Goal: Navigation & Orientation: Find specific page/section

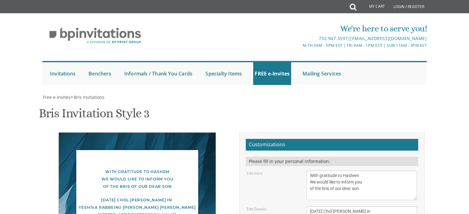
scroll to position [28, 0]
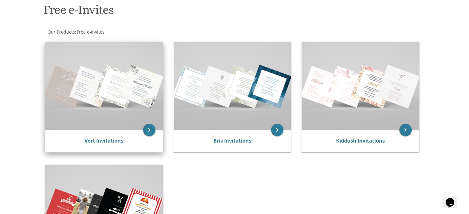
scroll to position [96, 0]
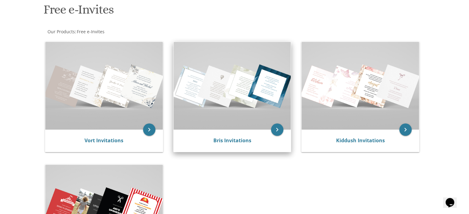
click at [234, 144] on div "Bris Invitations" at bounding box center [232, 140] width 103 height 7
click at [230, 142] on link "Bris Invitations" at bounding box center [232, 140] width 38 height 7
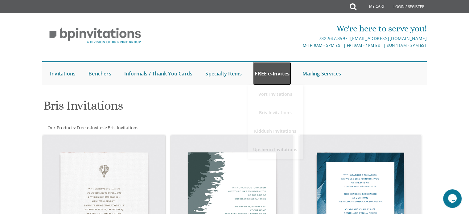
click at [281, 77] on link "FREE e-Invites" at bounding box center [272, 73] width 38 height 23
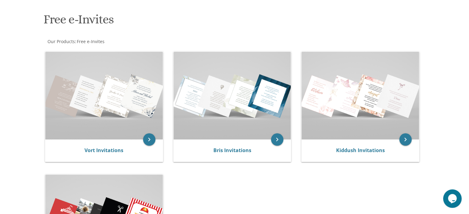
scroll to position [86, 0]
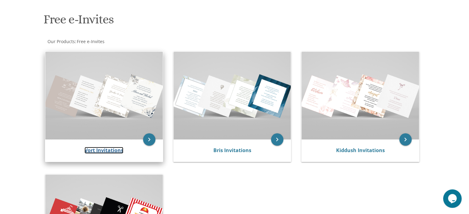
click at [106, 151] on link "Vort Invitations" at bounding box center [103, 150] width 39 height 7
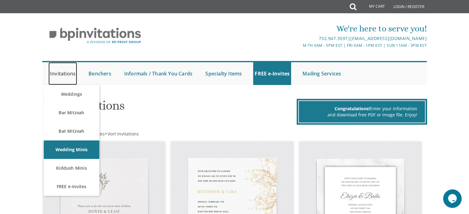
click at [72, 73] on link "Invitations" at bounding box center [62, 73] width 29 height 23
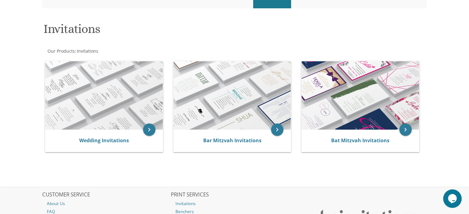
scroll to position [75, 0]
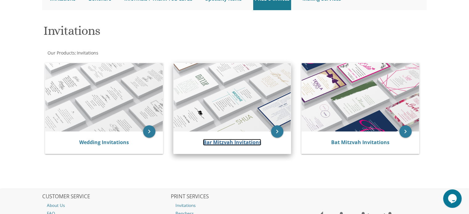
click at [234, 144] on link "Bar Mitzvah Invitations" at bounding box center [232, 142] width 58 height 7
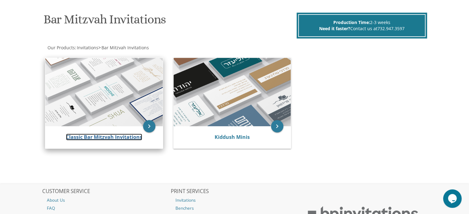
click at [80, 137] on link "Classic Bar Mitzvah Invitations" at bounding box center [104, 137] width 76 height 7
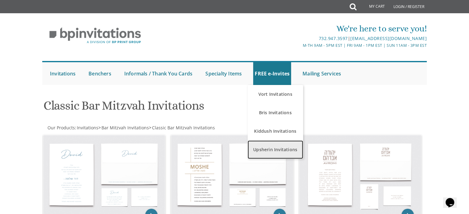
click at [288, 154] on link "Upsherin Invitations" at bounding box center [274, 149] width 55 height 18
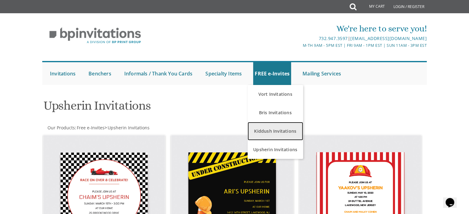
click at [287, 132] on link "Kiddush Invitations" at bounding box center [274, 131] width 55 height 18
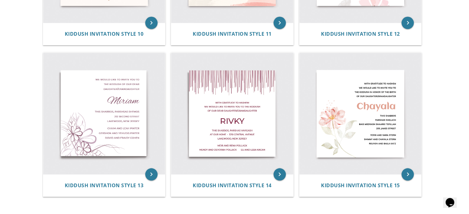
scroll to position [802, 0]
